Goal: Task Accomplishment & Management: Manage account settings

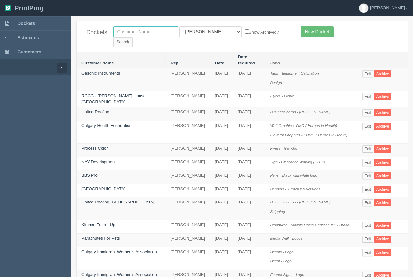
click at [134, 35] on input "text" at bounding box center [145, 31] width 65 height 11
type input "ciwa"
click at [133, 37] on input "Search" at bounding box center [122, 42] width 19 height 10
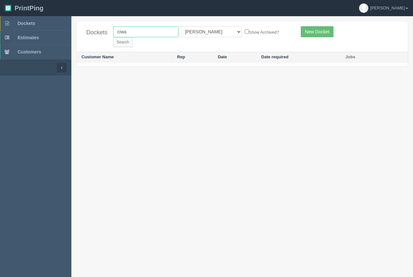
click at [126, 34] on input "ciwa" at bounding box center [145, 31] width 65 height 11
drag, startPoint x: 138, startPoint y: 30, endPoint x: 111, endPoint y: 49, distance: 32.5
click at [114, 34] on input "aciw" at bounding box center [145, 31] width 65 height 11
type input "calgary immigrant"
click at [133, 37] on input "Search" at bounding box center [122, 42] width 19 height 10
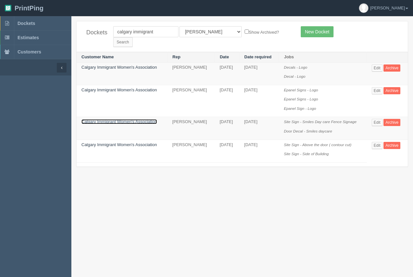
click at [102, 119] on link "Calgary Immigrant Women's Association" at bounding box center [119, 121] width 76 height 5
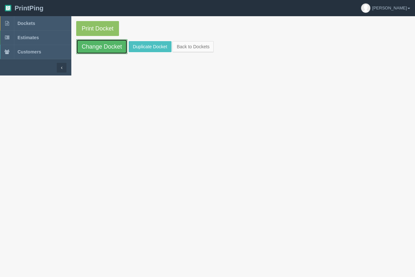
click at [100, 49] on link "Change Docket" at bounding box center [101, 46] width 51 height 15
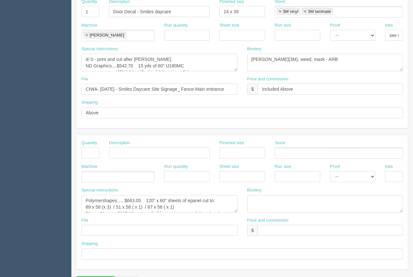
scroll to position [312, 0]
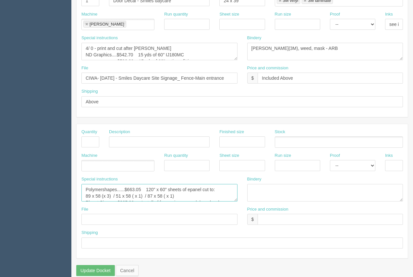
click at [137, 187] on textarea "Polymershapes......$663.05 120" x 60" sheets of epanel cut to: 89 x 58 (x 3) / …" at bounding box center [159, 193] width 156 height 18
click at [127, 191] on textarea "Polymershapes......$663.05 120" x 60" sheets of epanel cut to: 89 x 58 (x 3) / …" at bounding box center [159, 193] width 156 height 18
click at [127, 185] on textarea "Polymershapes......$663.05 120" x 60" sheets of epanel cut to: 89 x 58 (x 3) / …" at bounding box center [159, 193] width 156 height 18
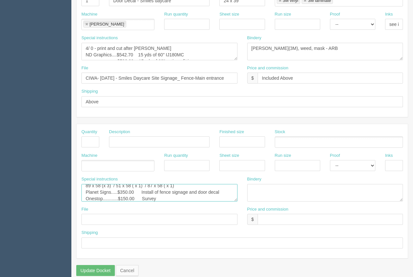
type textarea "Polymershapes......$663.05 120" x 60" sheets of epanel cut to: 89 x 58 (x 3) / …"
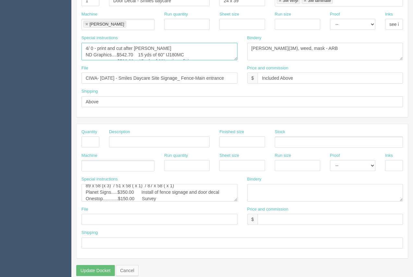
click at [185, 46] on textarea "4/ 0 - print and cut after lam ND Graphics....$542.70 15 yds of 60" IJ180MC $70…" at bounding box center [159, 52] width 156 height 18
click at [117, 47] on textarea "4/ 0 - print and cut after lam ND Graphics....$542.70 15 yds of 60" IJ180MC $70…" at bounding box center [159, 52] width 156 height 18
click at [200, 44] on textarea "4/ 0 - print and cut after lam ND Graphics....$542.70 15 yds of 60" IJ180MC $70…" at bounding box center [159, 52] width 156 height 18
drag, startPoint x: 164, startPoint y: 49, endPoint x: 69, endPoint y: 59, distance: 95.2
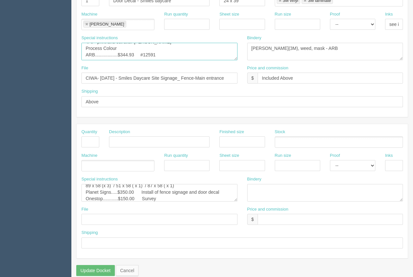
click at [86, 43] on textarea "4/ 0 - print and cut after lam ND Graphics....$542.70 15 yds of 60" IJ180MC $70…" at bounding box center [159, 52] width 156 height 18
click at [95, 50] on textarea "4/ 0 - print and cut after lam ND Graphics....$542.70 15 yds of 60" IJ180MC $70…" at bounding box center [159, 52] width 156 height 18
click at [120, 45] on textarea "4/ 0 - print and cut after lam ND Graphics....$542.70 15 yds of 60" IJ180MC $70…" at bounding box center [159, 52] width 156 height 18
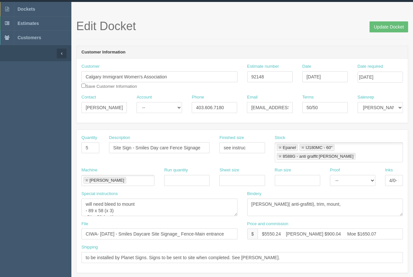
scroll to position [14, 0]
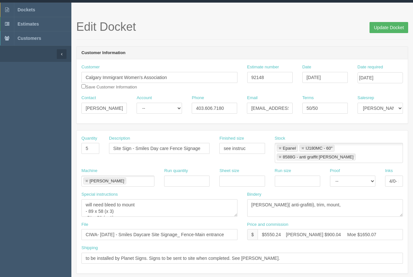
type textarea "4/ 0 - print and cut after lam Process Colour.....$931.81 Vinyl prints on 2 mil…"
click at [391, 32] on input "Update Docket" at bounding box center [389, 27] width 39 height 11
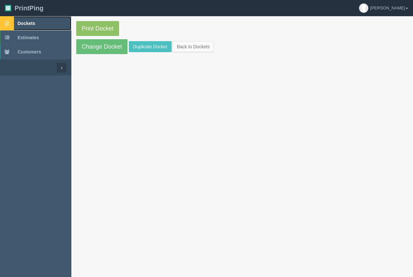
click at [28, 21] on span "Dockets" at bounding box center [27, 23] width 18 height 5
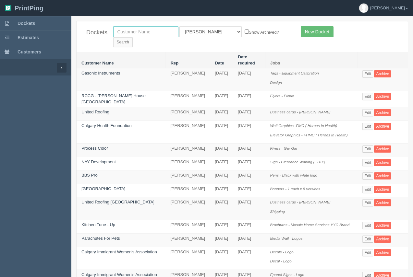
click at [138, 29] on input "text" at bounding box center [145, 31] width 65 height 11
type input "calgary immigrant"
click at [133, 37] on input "Search" at bounding box center [122, 42] width 19 height 10
